Goal: Navigation & Orientation: Find specific page/section

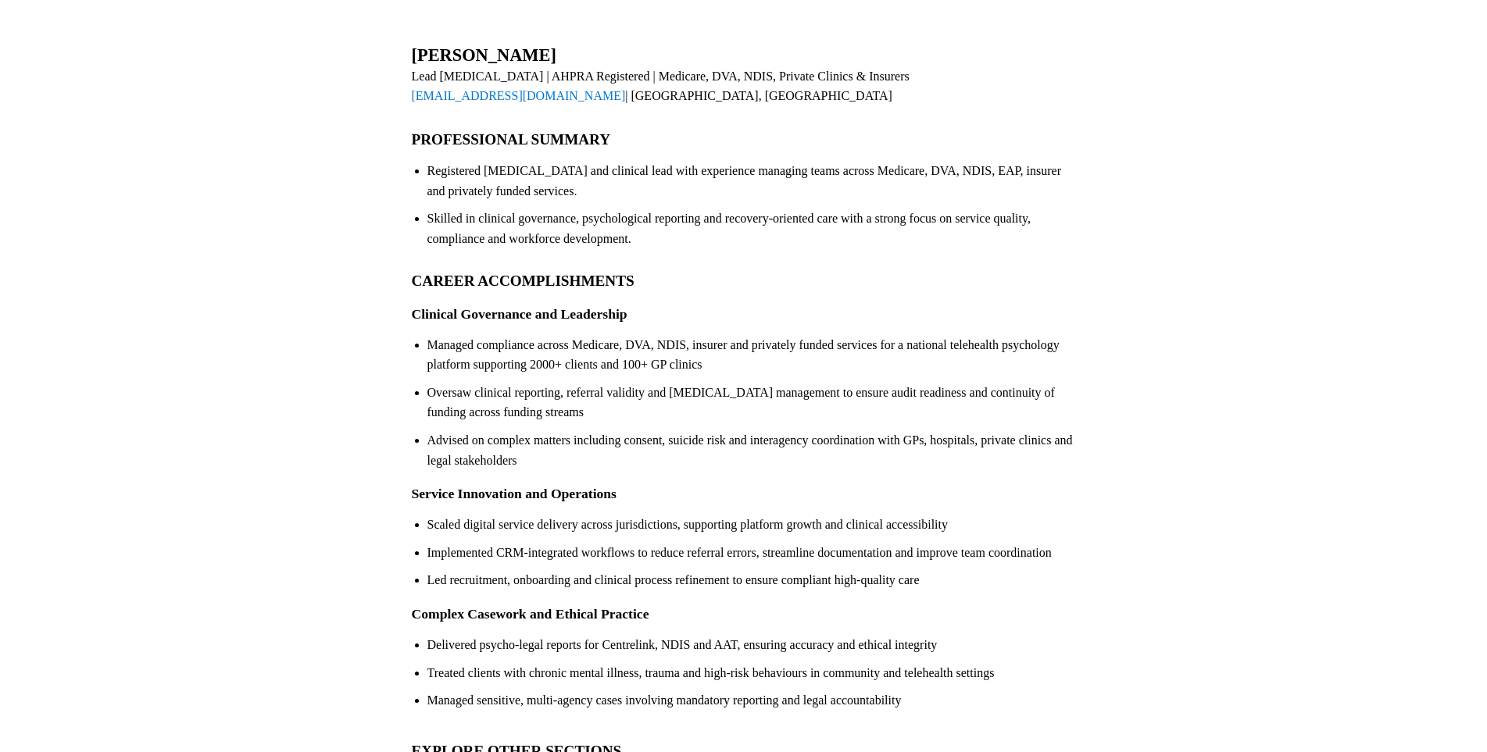
scroll to position [301, 0]
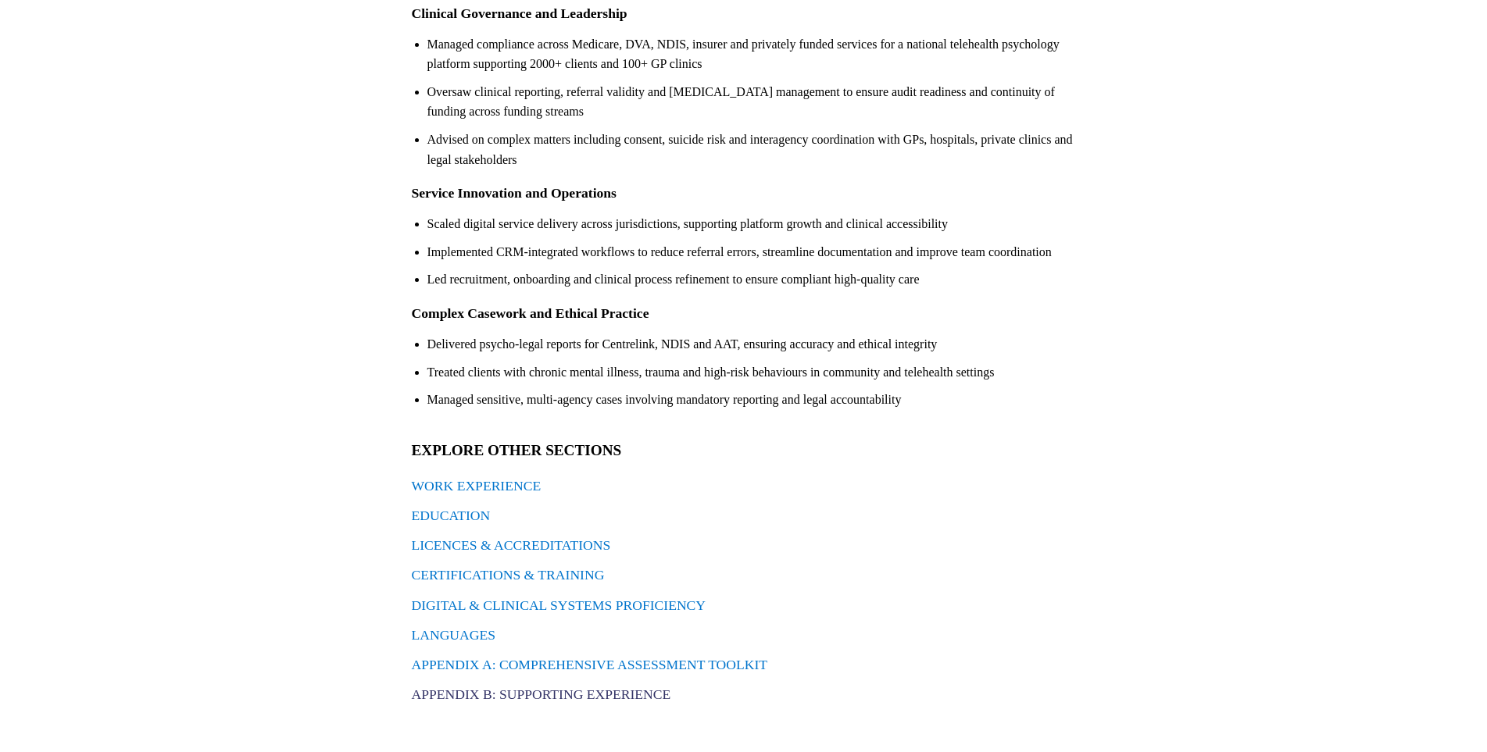
click at [448, 701] on link "APPENDIX B: SUPPORTING EXPERIENCE" at bounding box center [541, 695] width 259 height 16
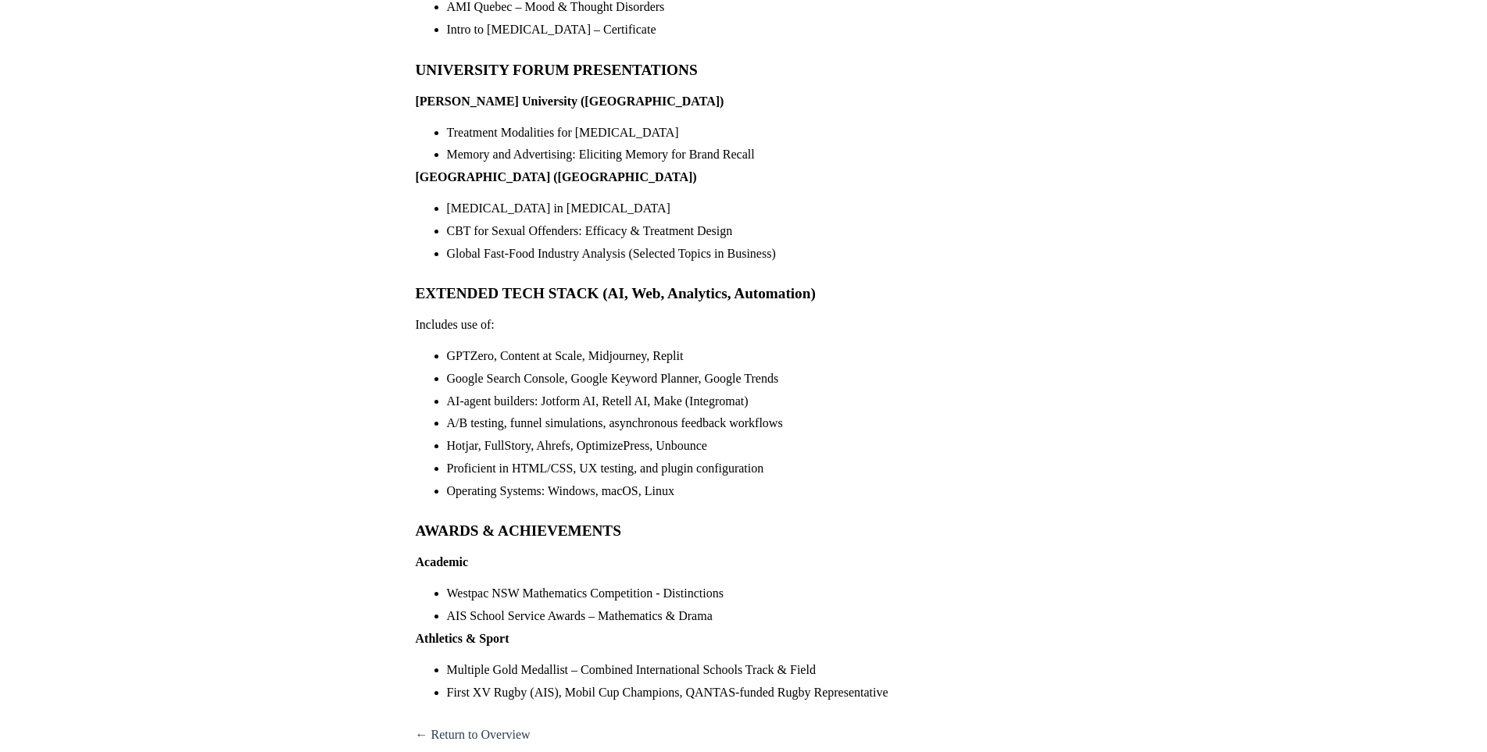
scroll to position [2132, 0]
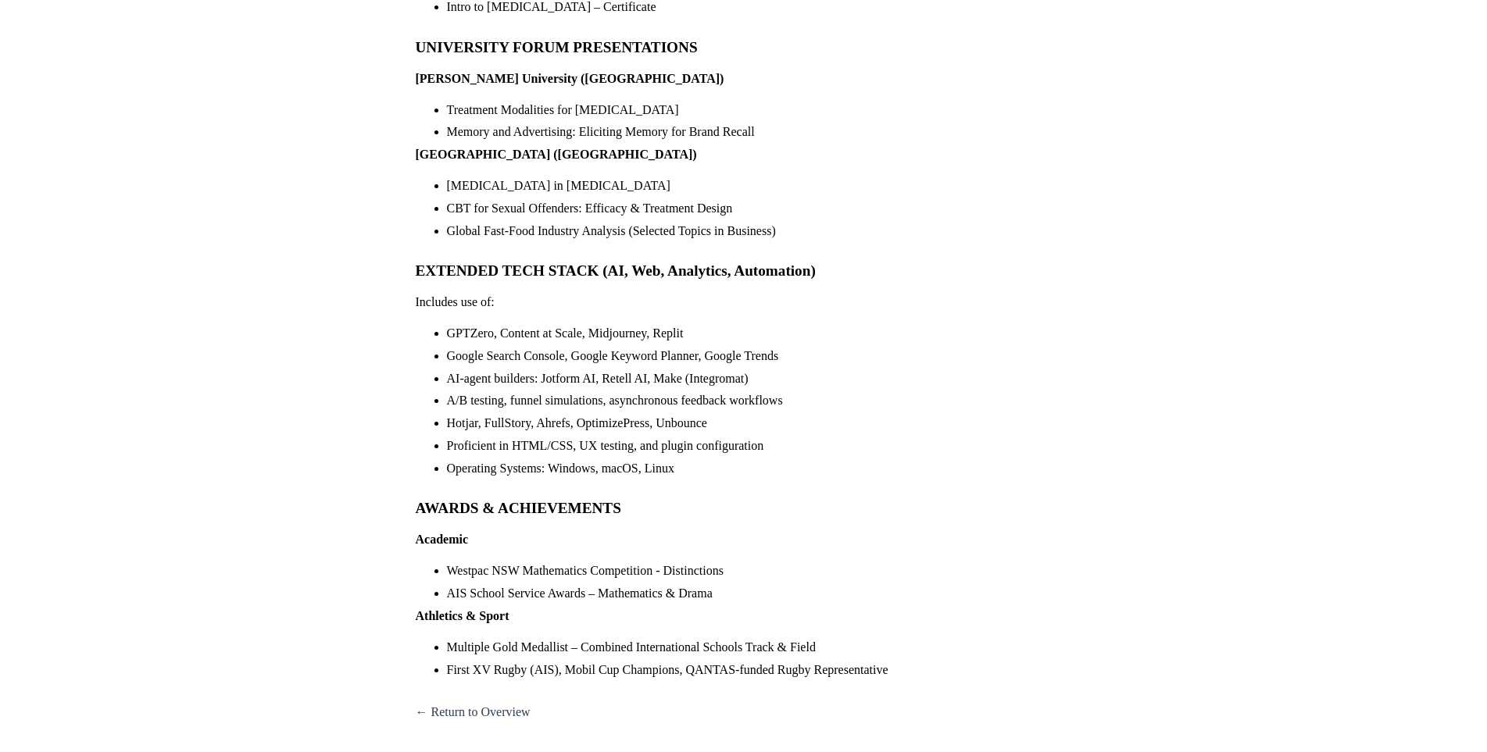
click at [494, 706] on link "← Return to Overview" at bounding box center [473, 712] width 115 height 13
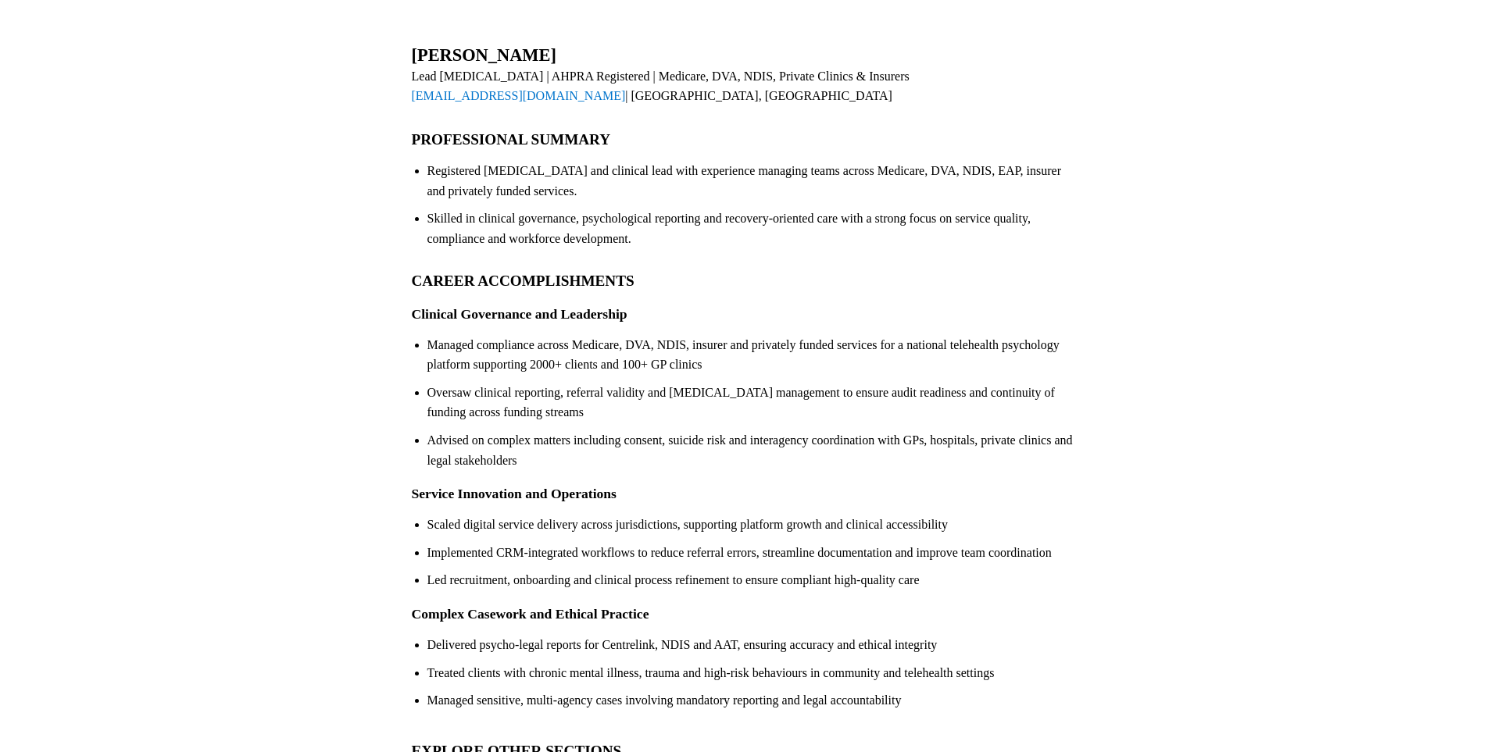
scroll to position [301, 0]
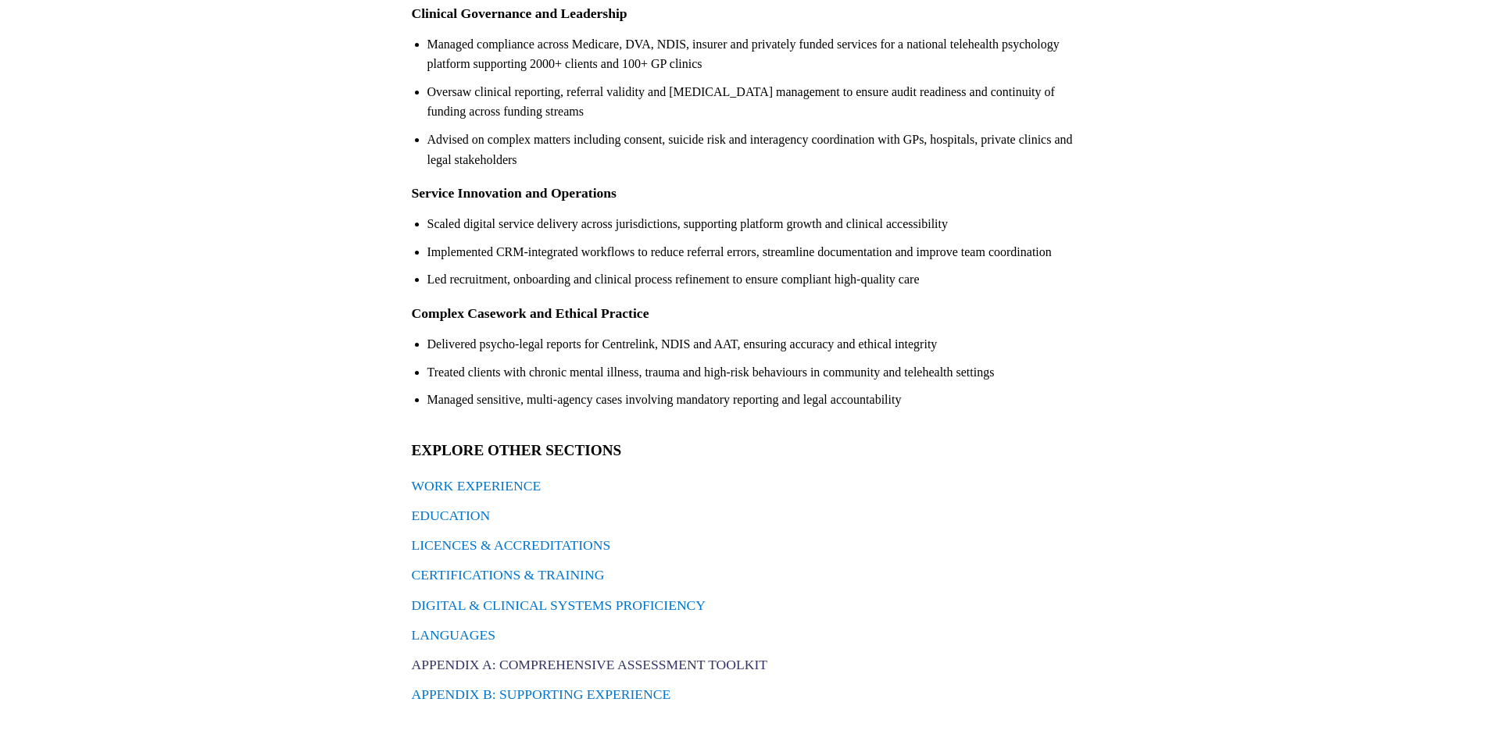
click at [531, 668] on link "APPENDIX A: COMPREHENSIVE ASSESSMENT TOOLKIT" at bounding box center [590, 665] width 356 height 16
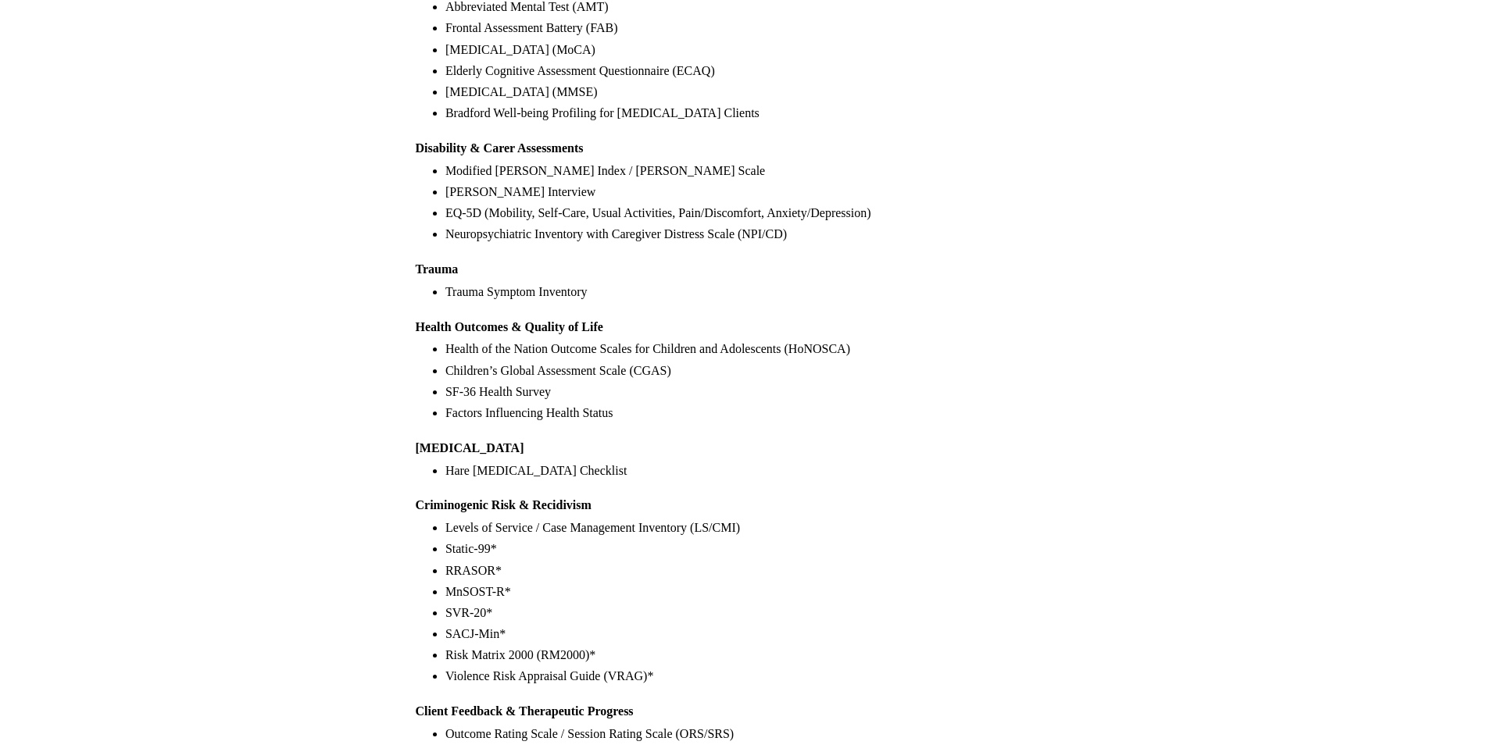
scroll to position [1048, 0]
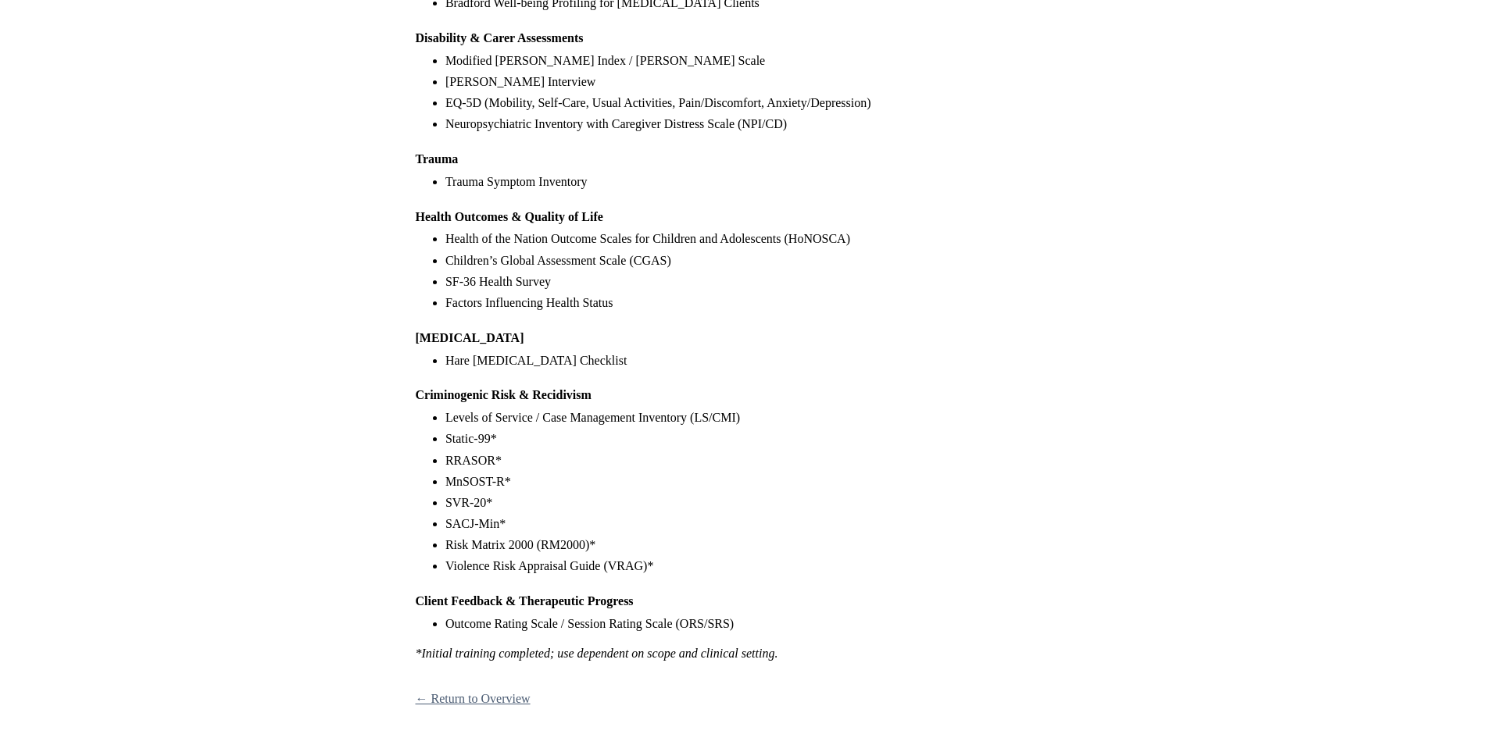
click at [478, 699] on link "← Return to Overview" at bounding box center [473, 698] width 115 height 13
